Goal: Information Seeking & Learning: Check status

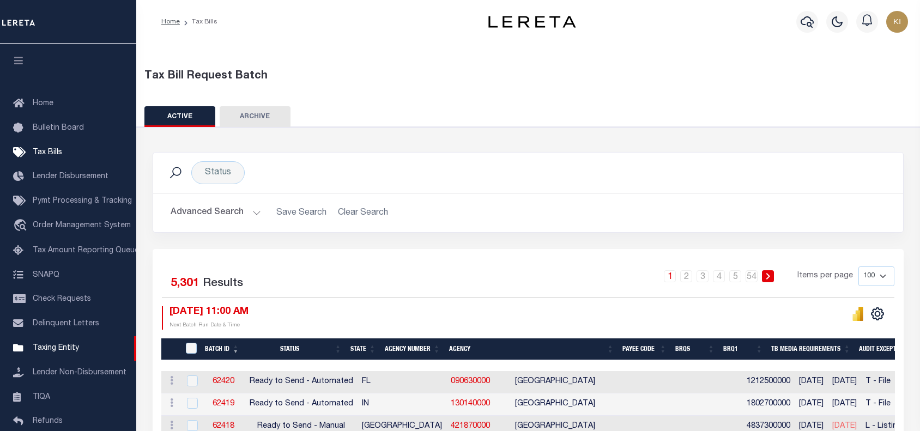
select select
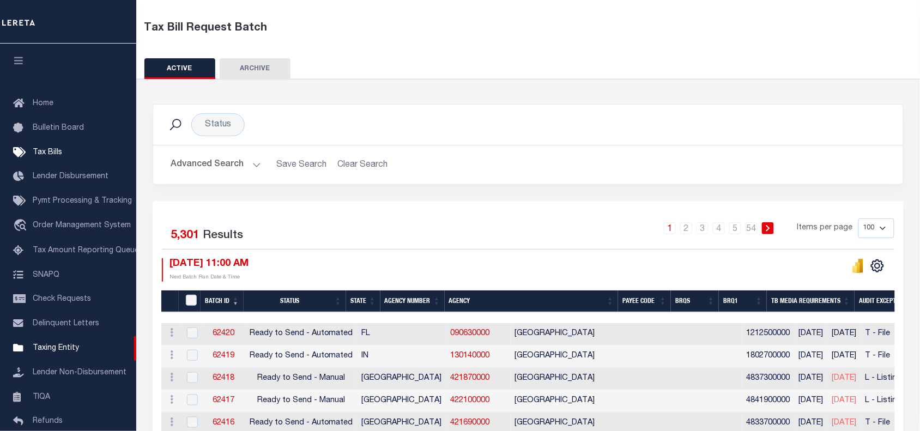
scroll to position [48, 0]
click at [254, 165] on button "Advanced Search" at bounding box center [216, 164] width 90 height 21
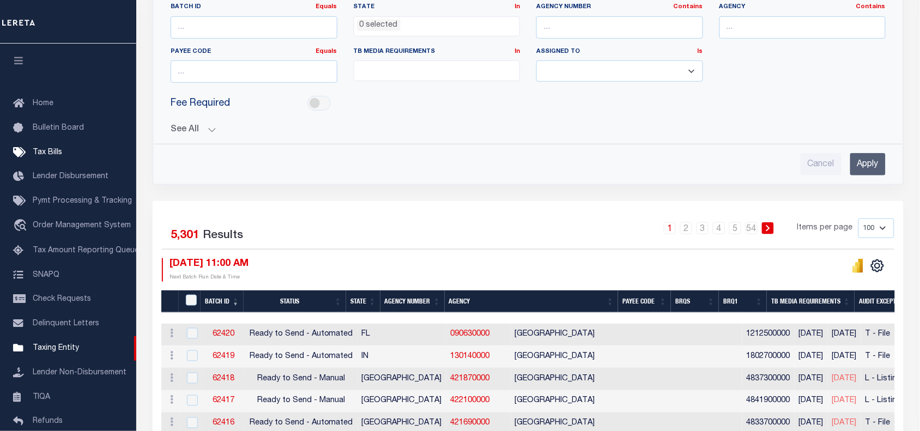
scroll to position [230, 0]
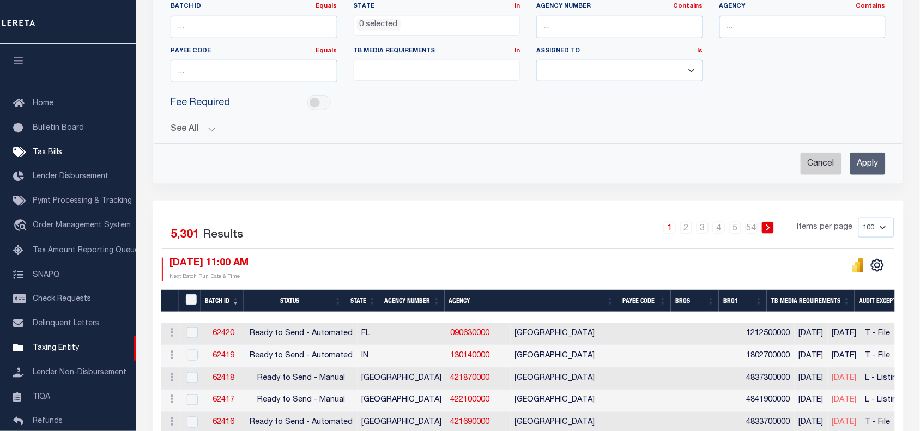
click at [813, 164] on input "Cancel" at bounding box center [821, 164] width 41 height 22
checkbox input "true"
select select
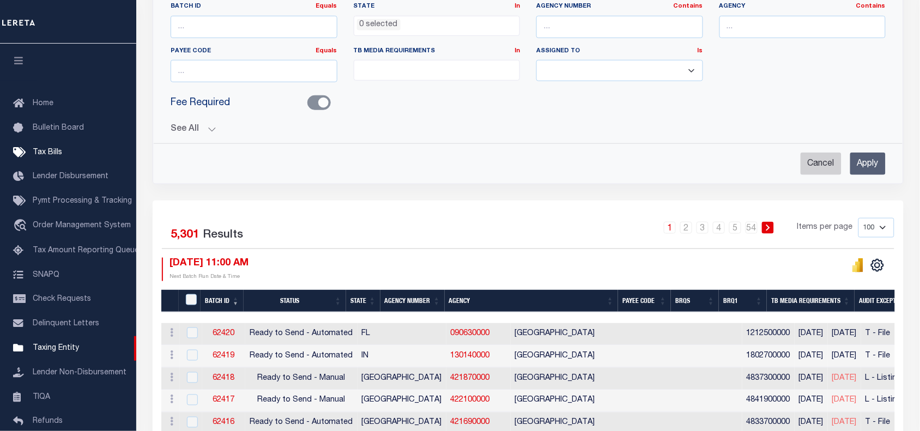
select select
checkbox input "false"
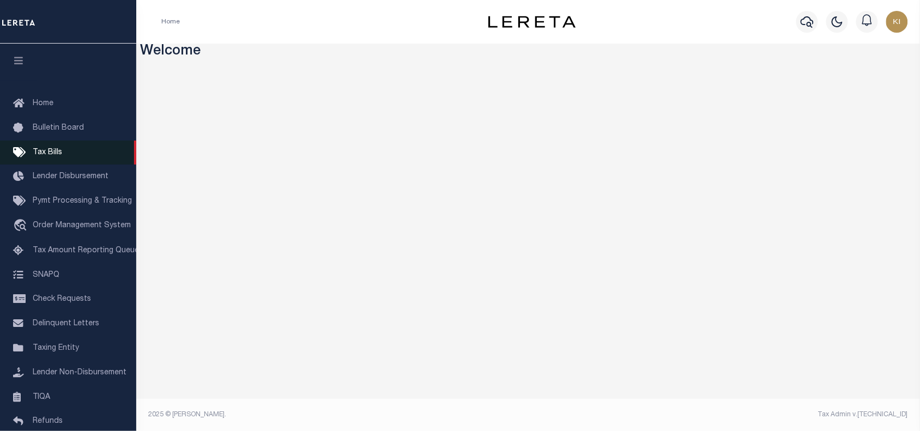
click at [53, 149] on span "Tax Bills" at bounding box center [47, 153] width 29 height 8
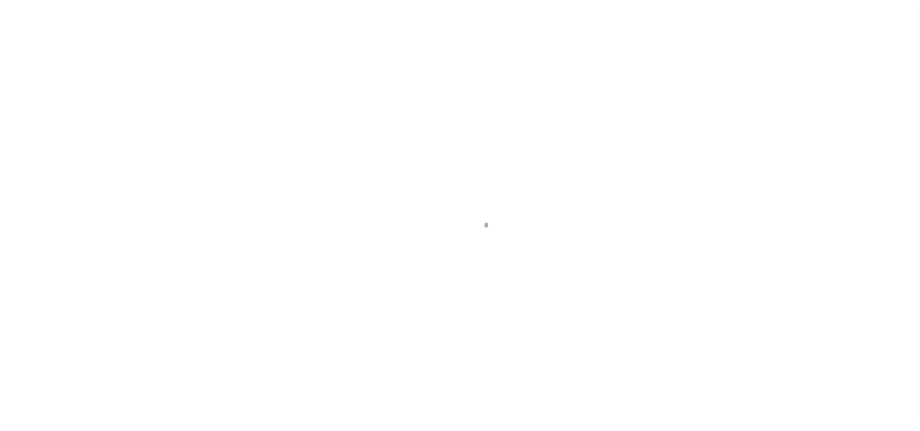
select select
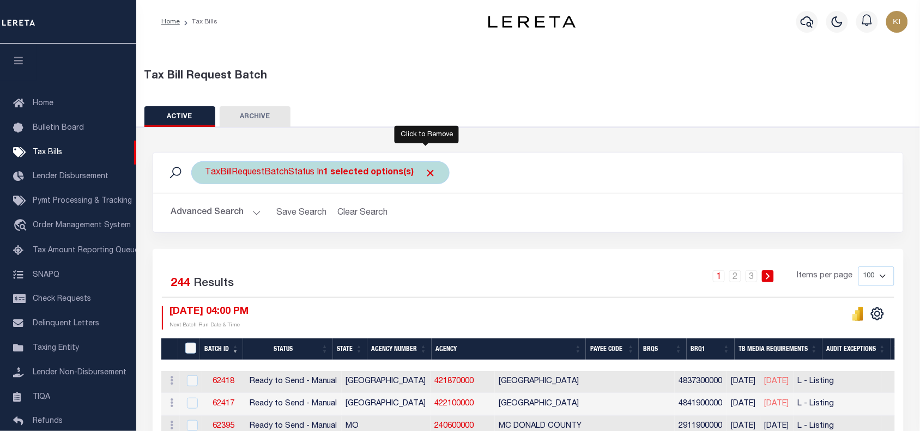
click at [428, 171] on span "Click to Remove" at bounding box center [430, 172] width 11 height 11
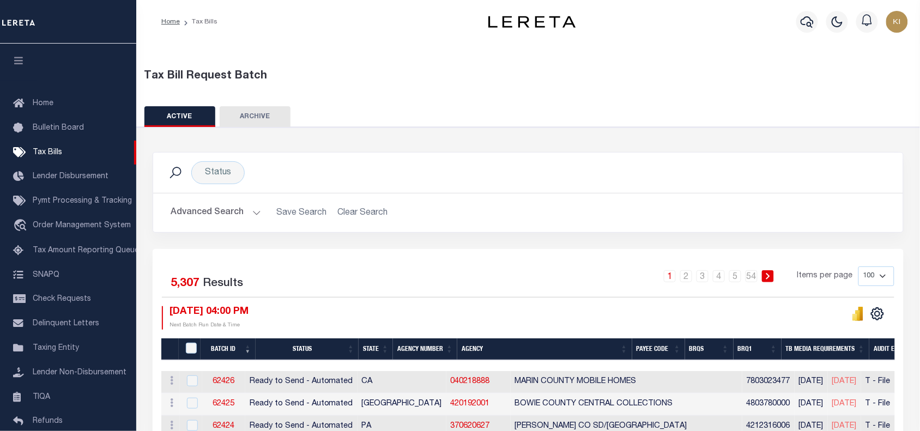
click at [254, 213] on button "Advanced Search" at bounding box center [216, 212] width 90 height 21
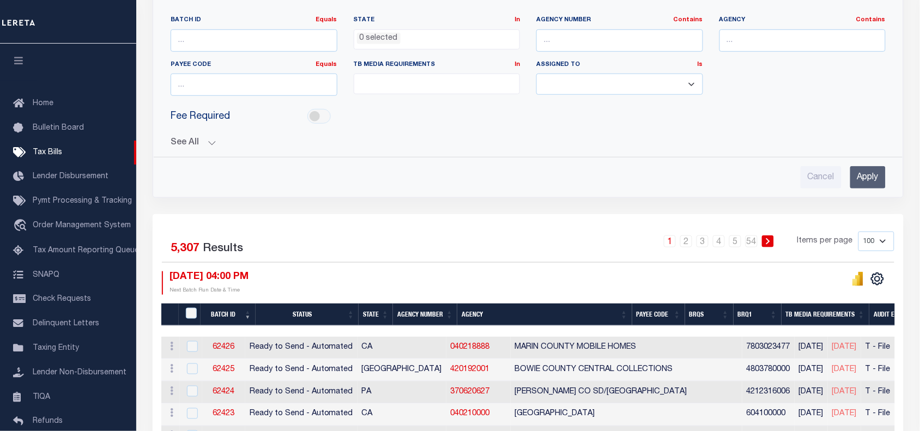
scroll to position [217, 0]
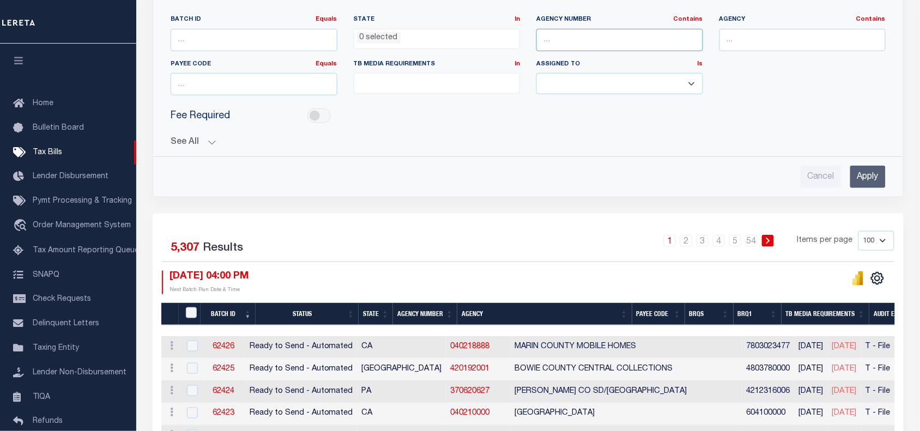
click at [575, 39] on input "text" at bounding box center [619, 40] width 167 height 22
paste input "010590000"
type input "010590000"
click at [865, 175] on input "Apply" at bounding box center [867, 177] width 35 height 22
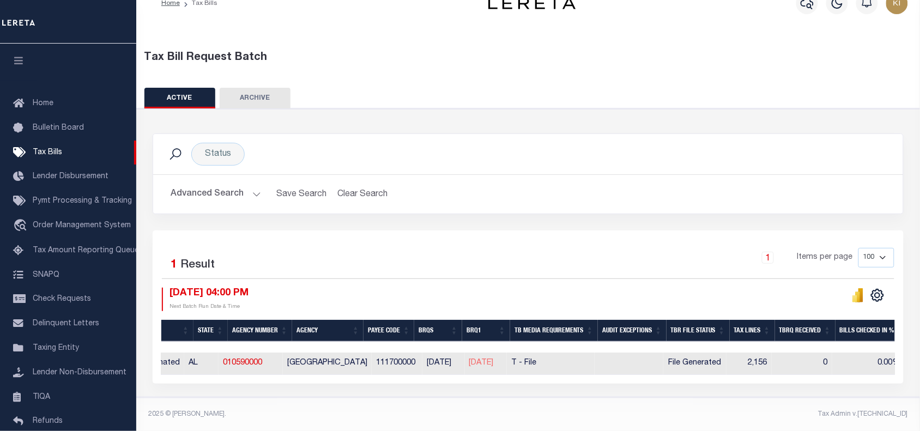
scroll to position [0, 0]
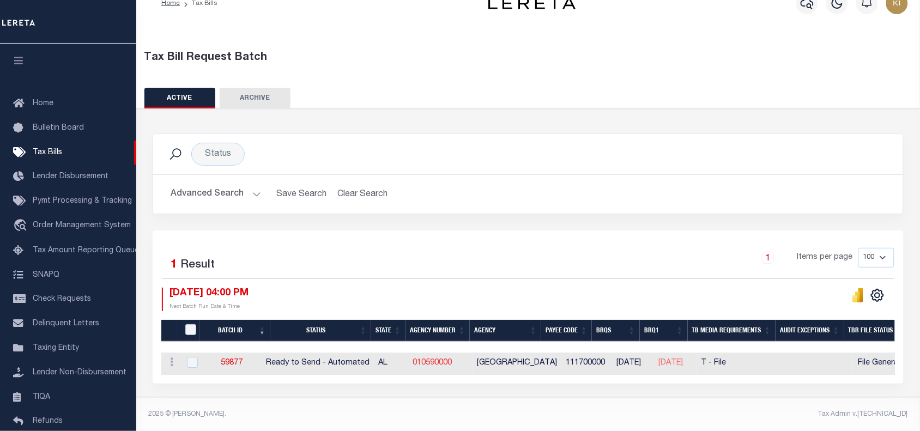
click at [447, 360] on link "010590000" at bounding box center [432, 363] width 39 height 8
checkbox input "true"
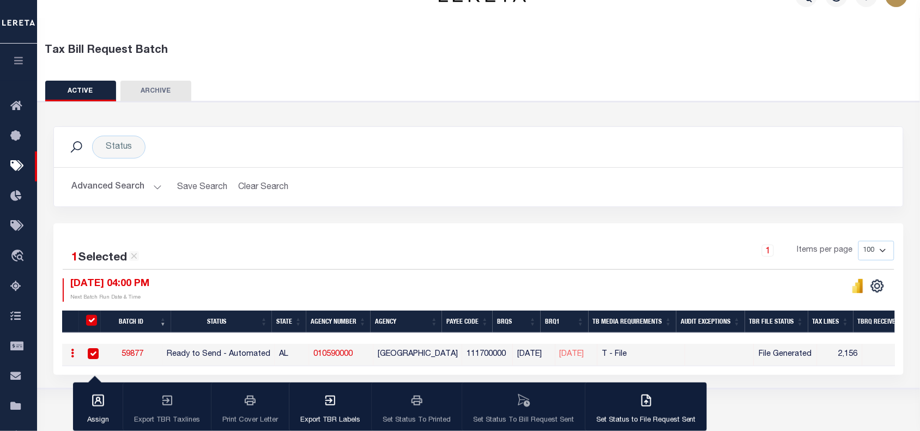
scroll to position [23, 0]
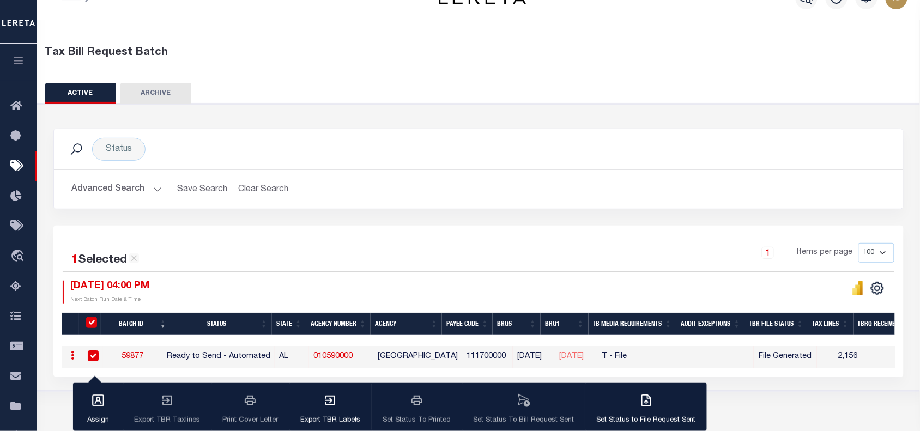
click at [143, 359] on link "59877" at bounding box center [133, 357] width 22 height 8
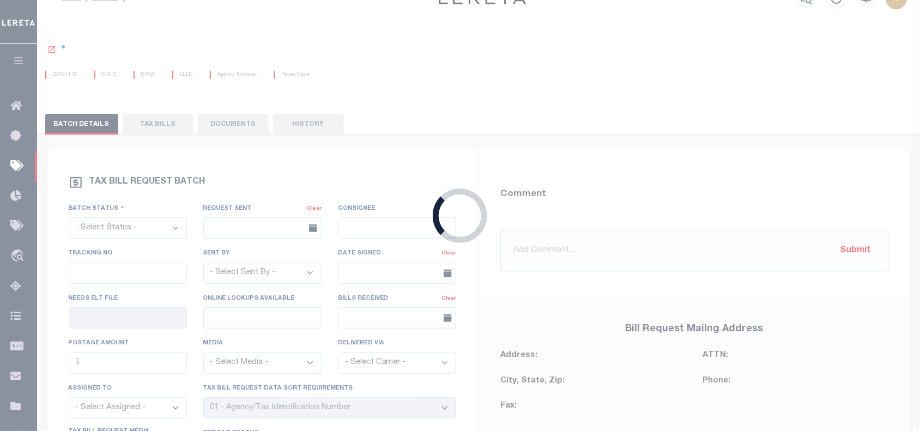
select select "RTA"
type input "Yes"
select select "27"
select select "22"
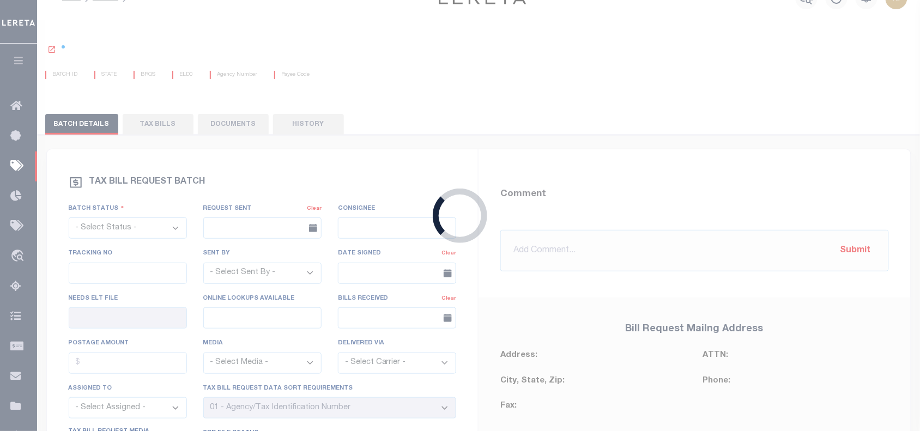
select select "2"
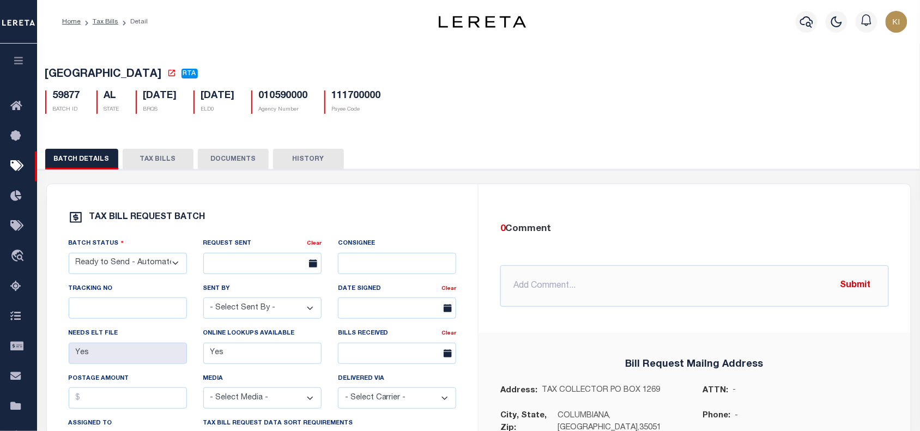
click at [162, 161] on button "TAX BILLS" at bounding box center [158, 159] width 71 height 21
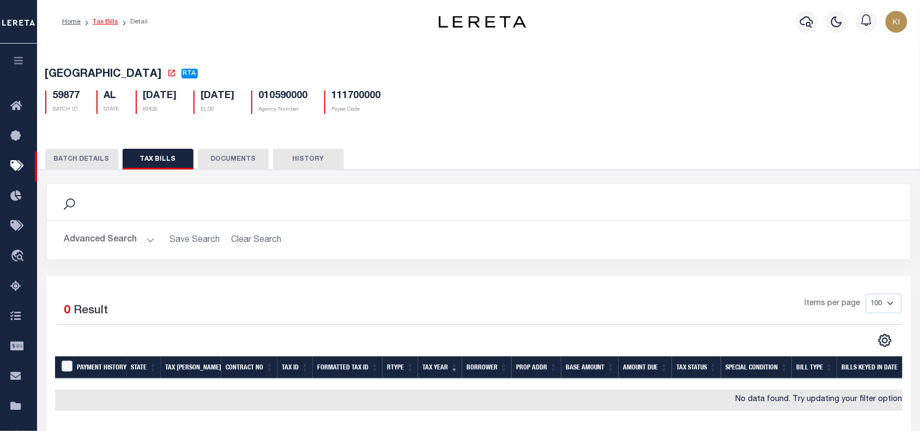
click at [106, 22] on link "Tax Bills" at bounding box center [106, 22] width 26 height 7
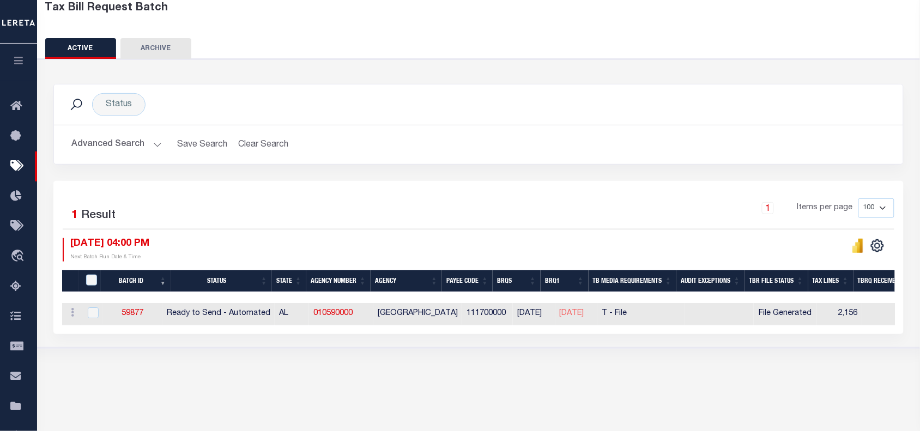
scroll to position [63, 0]
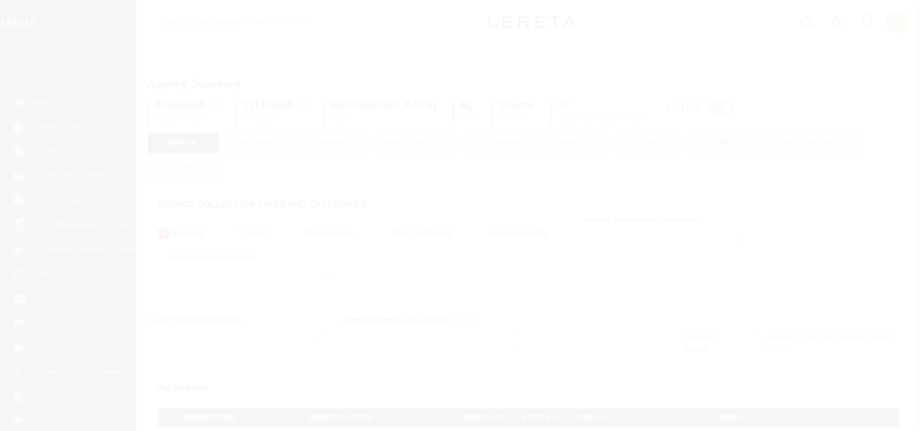
select select
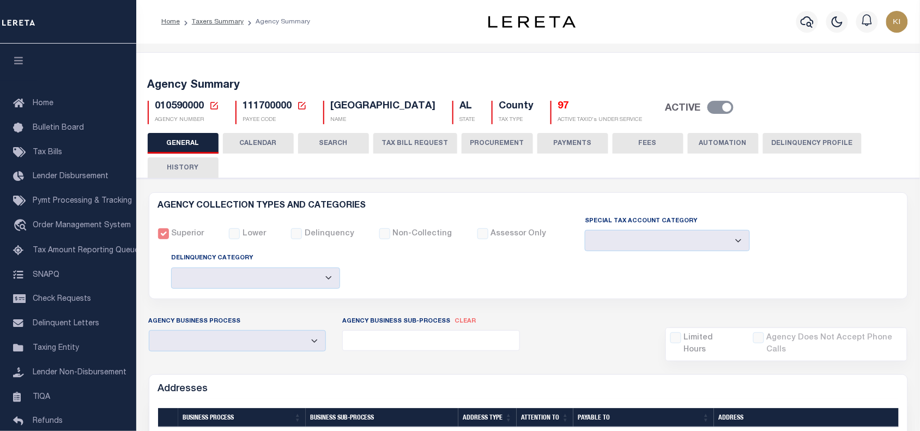
click at [267, 146] on button "CALENDAR" at bounding box center [258, 143] width 71 height 21
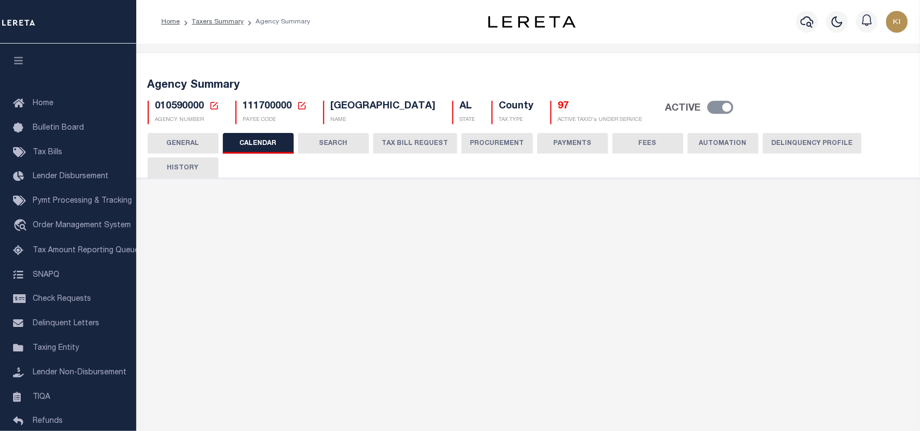
checkbox input "false"
type input "1"
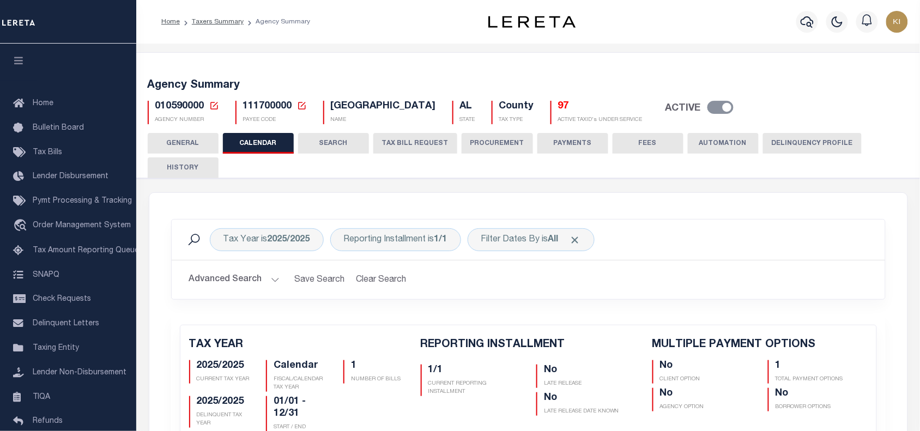
click at [181, 141] on button "GENERAL" at bounding box center [183, 143] width 71 height 21
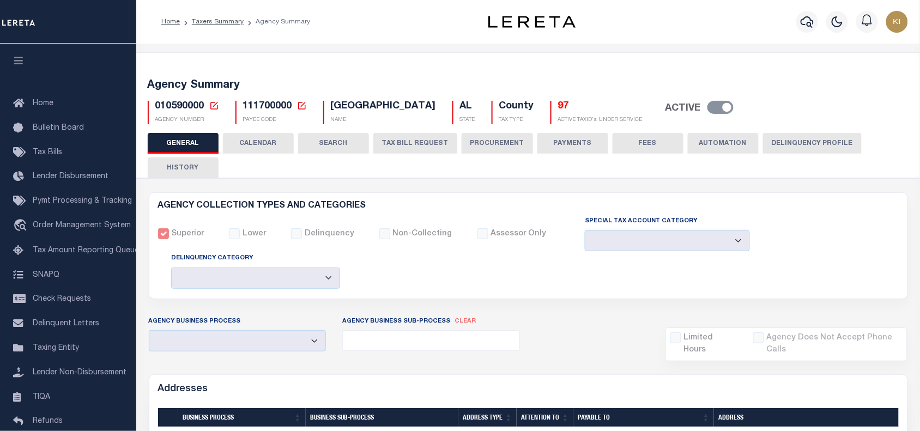
click at [414, 146] on button "TAX BILL REQUEST" at bounding box center [415, 143] width 84 height 21
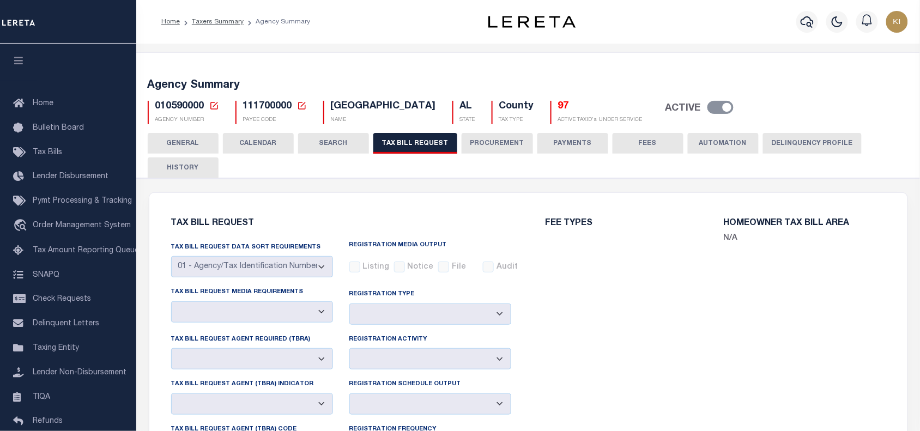
select select "27"
checkbox input "false"
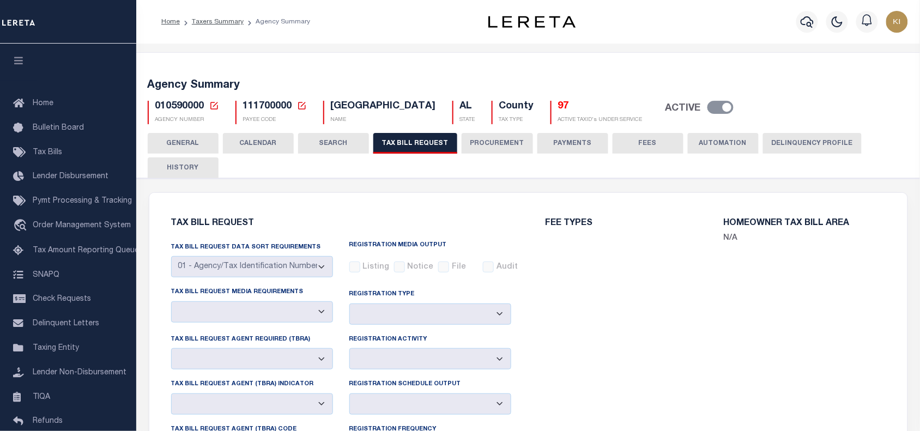
select select "22"
select select "false"
select select
select select "7803021001"
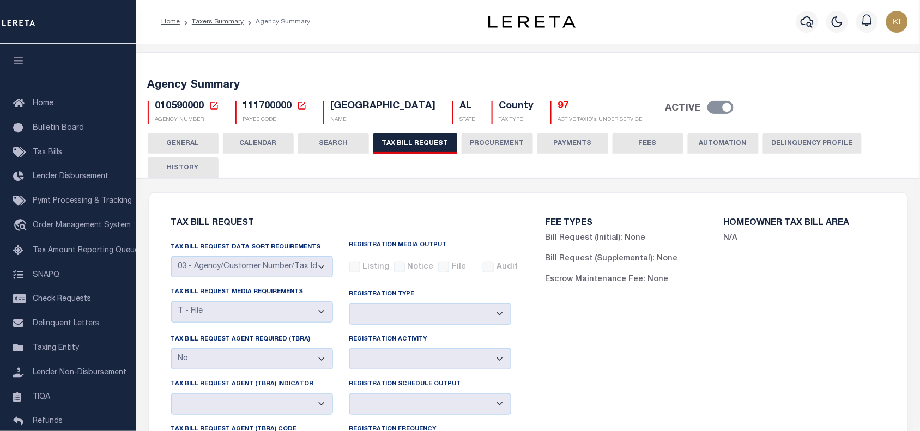
click at [265, 139] on button "CALENDAR" at bounding box center [258, 143] width 71 height 21
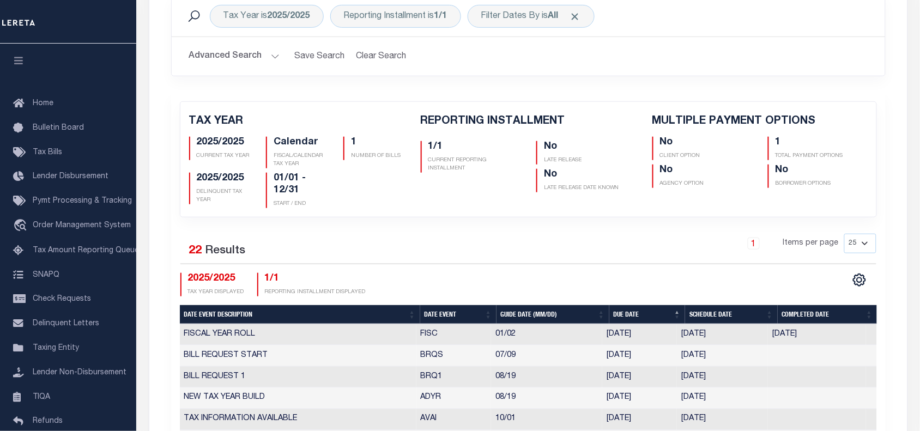
scroll to position [79, 0]
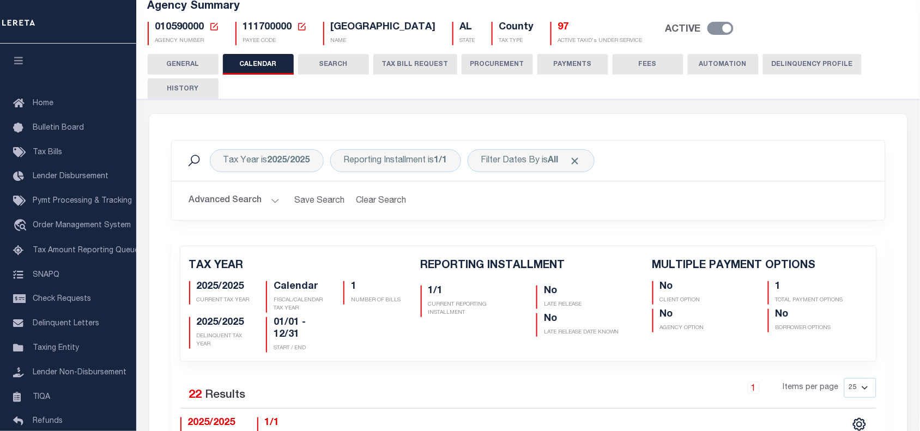
click at [186, 88] on button "HISTORY" at bounding box center [183, 88] width 71 height 21
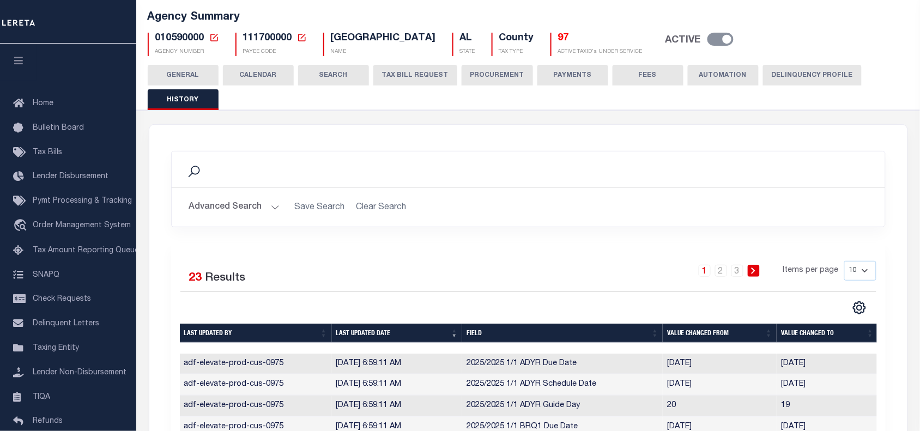
scroll to position [0, 0]
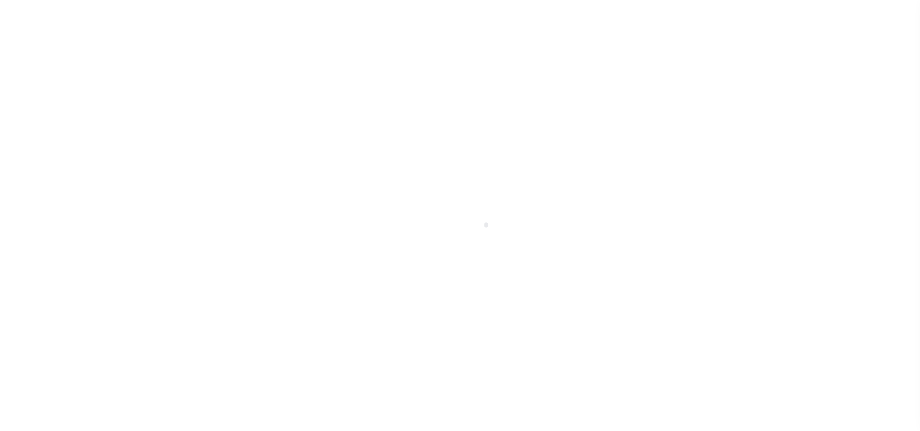
scroll to position [52, 0]
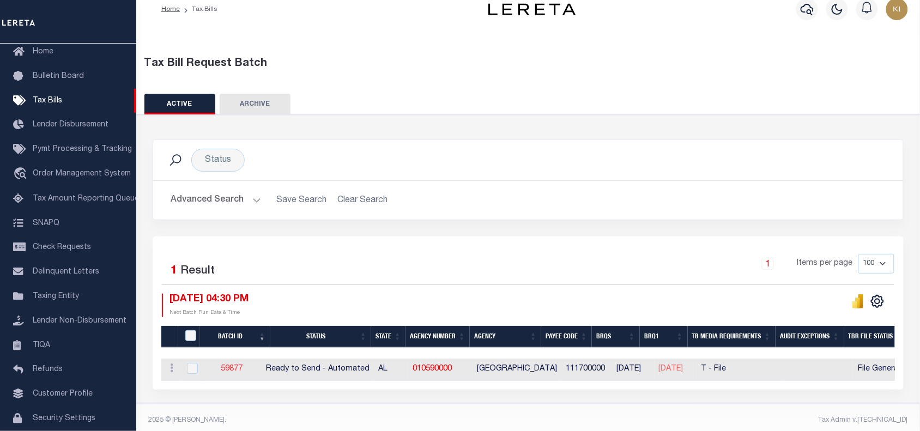
click at [240, 371] on link "59877" at bounding box center [232, 369] width 22 height 8
select select "RTA"
type input "Yes"
select select "27"
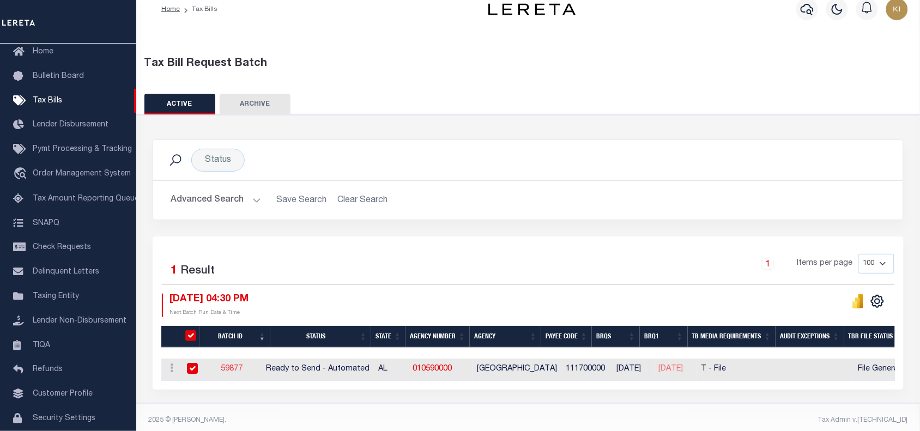
select select "22"
select select "2"
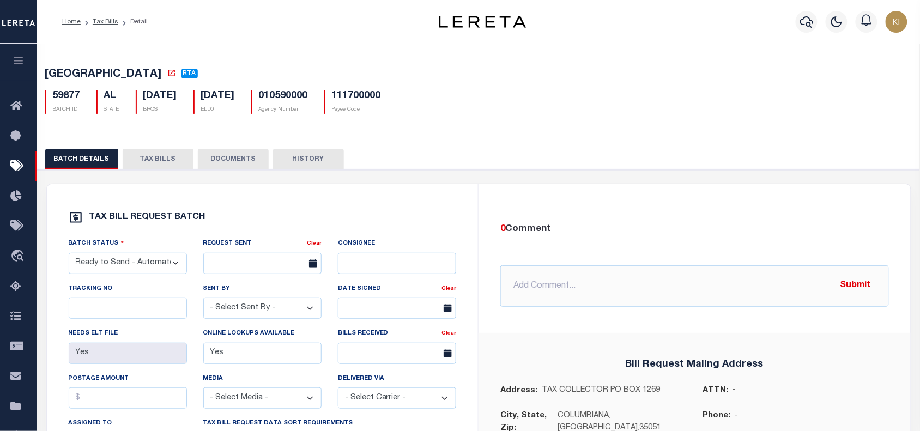
click at [164, 161] on button "TAX BILLS" at bounding box center [158, 159] width 71 height 21
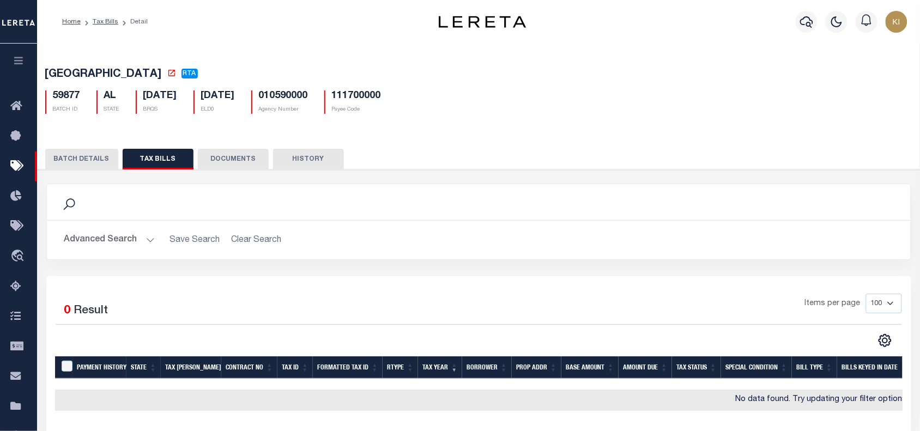
click at [151, 243] on button "Advanced Search" at bounding box center [109, 239] width 90 height 21
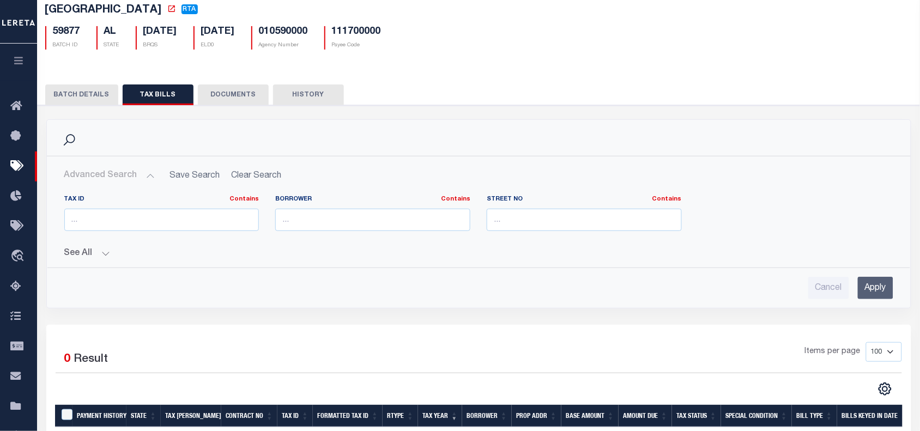
scroll to position [87, 0]
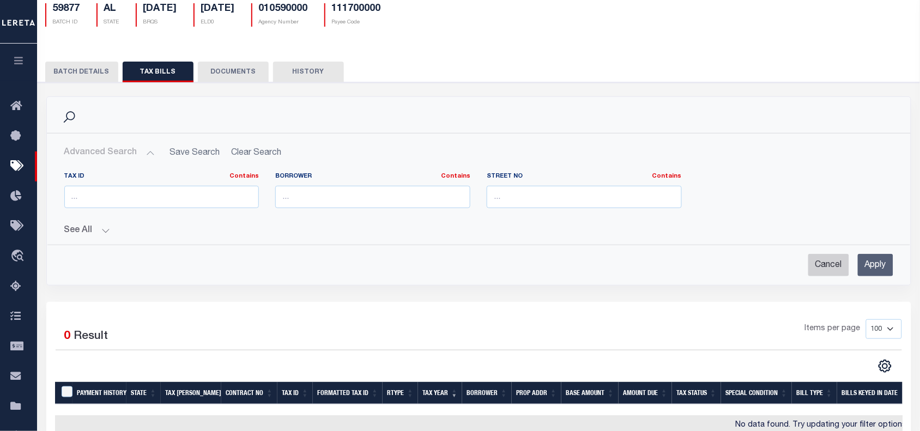
click at [832, 269] on input "Cancel" at bounding box center [828, 265] width 41 height 22
checkbox input "true"
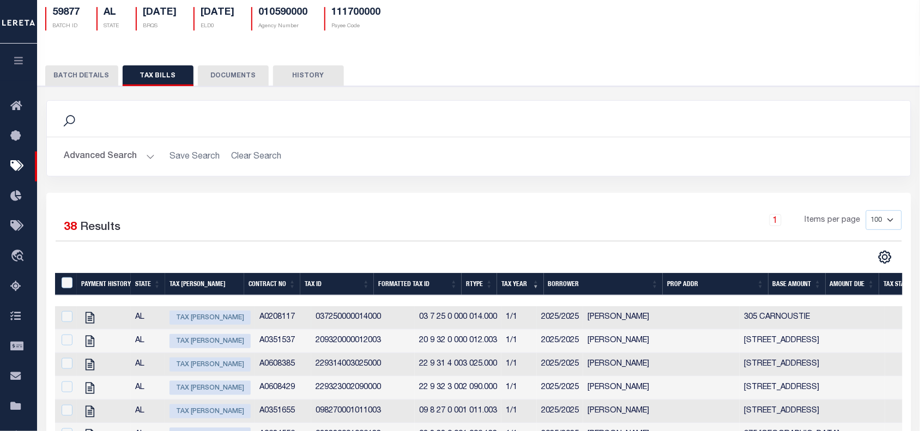
scroll to position [83, 0]
